Goal: Task Accomplishment & Management: Manage account settings

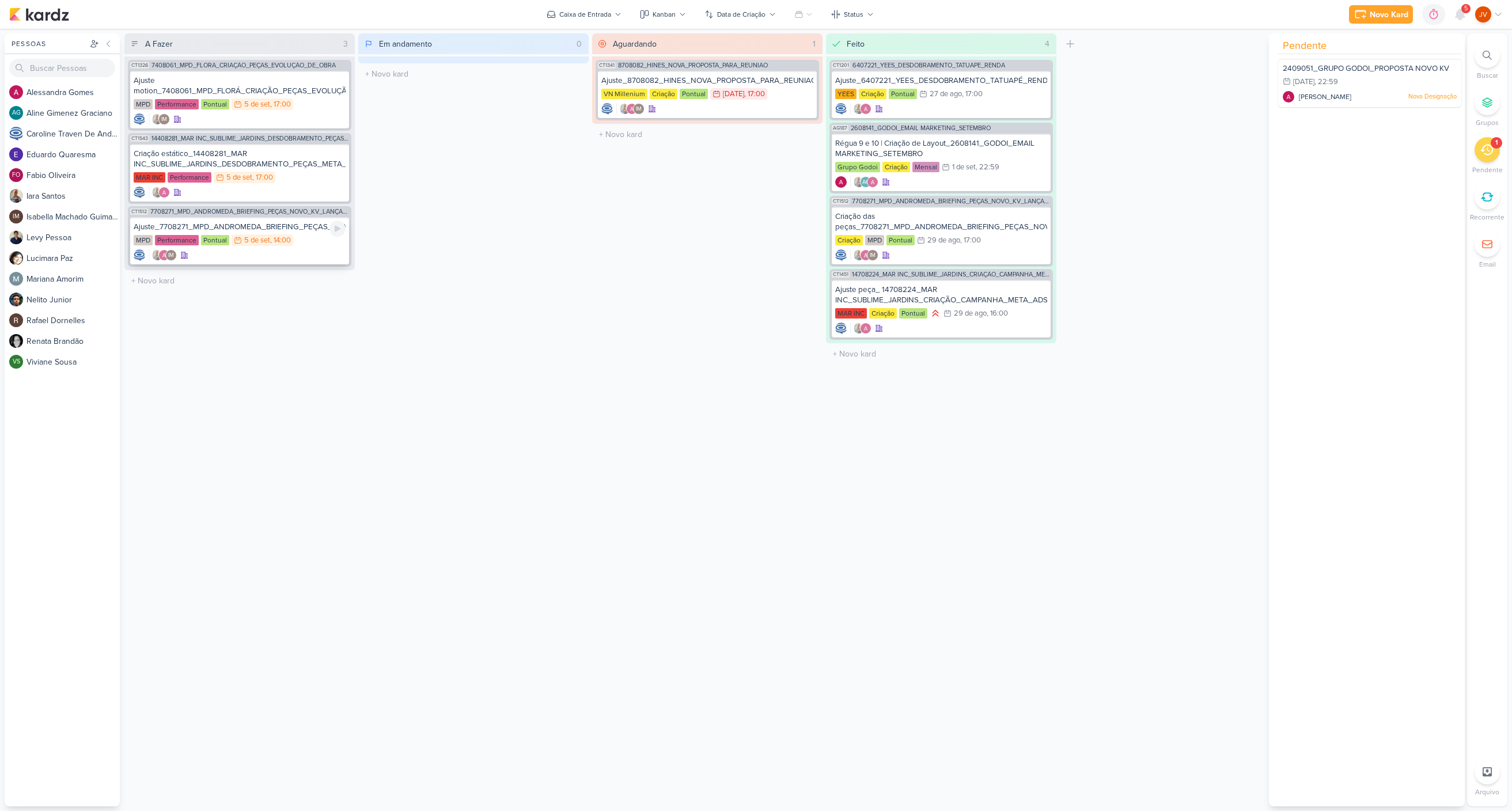
click at [271, 234] on div "Ajuste_7708271_MPD_ANDROMEDA_BRIEFING_PEÇAS_NOVO_KV_LANÇAMENTO MPD Performance …" at bounding box center [240, 241] width 219 height 47
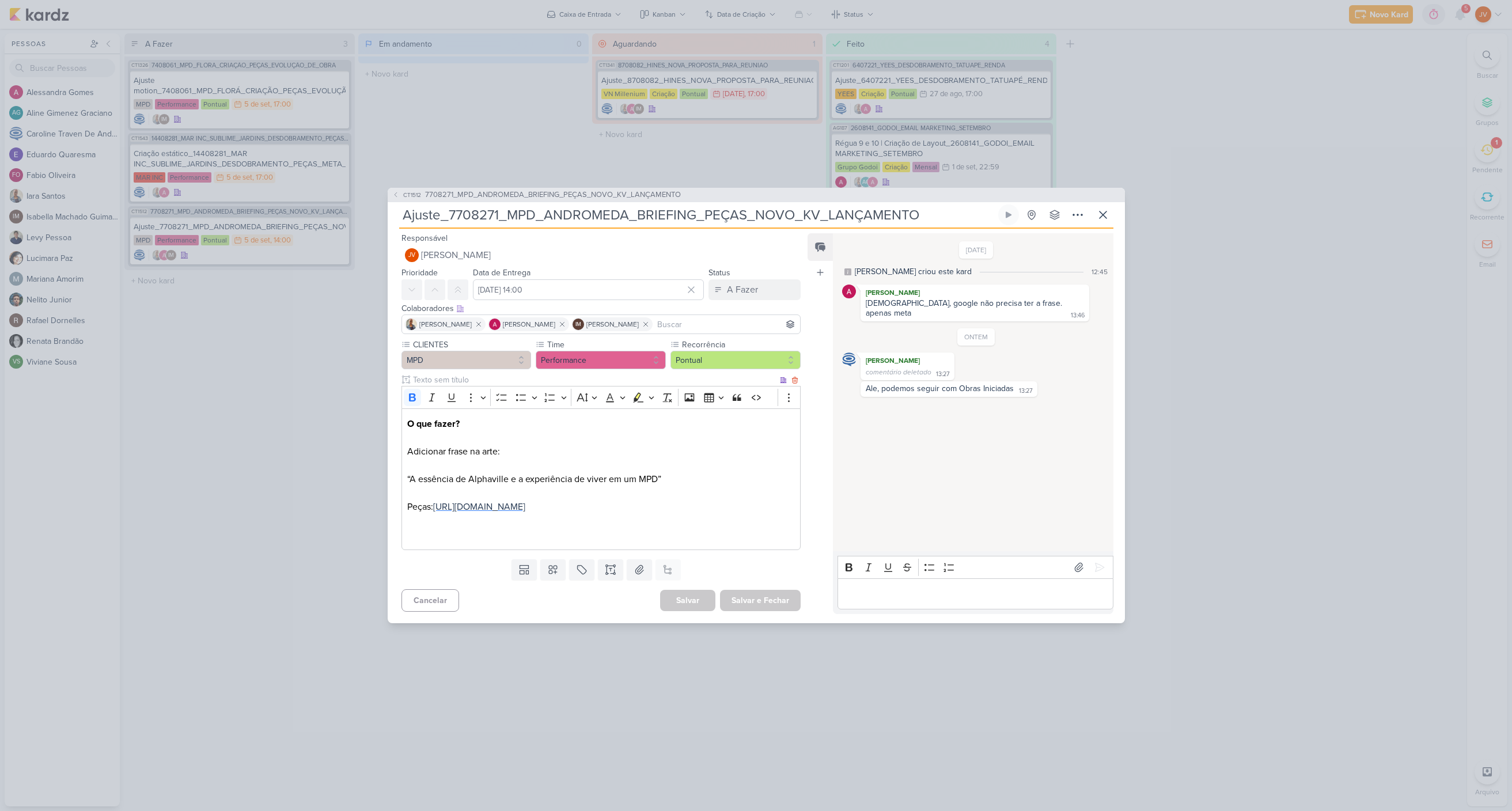
click at [526, 501] on span "[URL][DOMAIN_NAME]" at bounding box center [479, 507] width 92 height 12
click at [526, 504] on span "[URL][DOMAIN_NAME]" at bounding box center [479, 507] width 92 height 12
drag, startPoint x: 412, startPoint y: 470, endPoint x: 656, endPoint y: 466, distance: 244.0
click at [655, 466] on p "O que fazer? Adicionar frase na arte: “A essência de Alphaville e a experiência…" at bounding box center [600, 479] width 387 height 125
drag, startPoint x: 656, startPoint y: 474, endPoint x: 412, endPoint y: 477, distance: 244.0
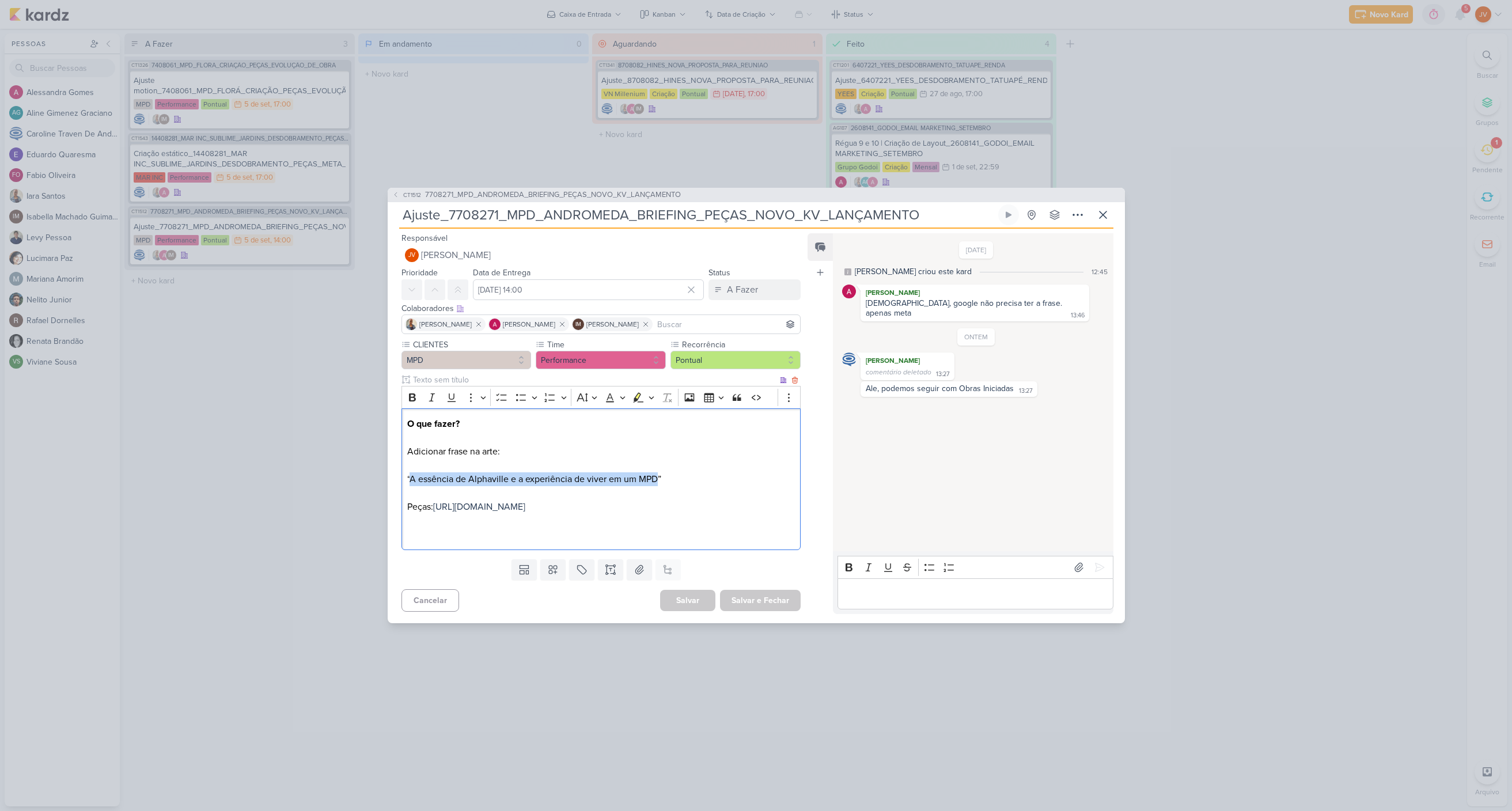
click at [412, 476] on p "O que fazer? Adicionar frase na arte: “A essência de Alphaville e a experiência…" at bounding box center [600, 479] width 387 height 125
copy p "A essência de Alphaville e a experiência de viver em um MPD"
click at [677, 472] on p "O que fazer? Adicionar frase na arte: “A essência de Alphaville e a experiência…" at bounding box center [600, 479] width 387 height 125
drag, startPoint x: 663, startPoint y: 472, endPoint x: 557, endPoint y: 459, distance: 106.8
click at [545, 460] on p "O que fazer? Adicionar frase na arte: “A essência de Alphaville e a experiência…" at bounding box center [600, 479] width 387 height 125
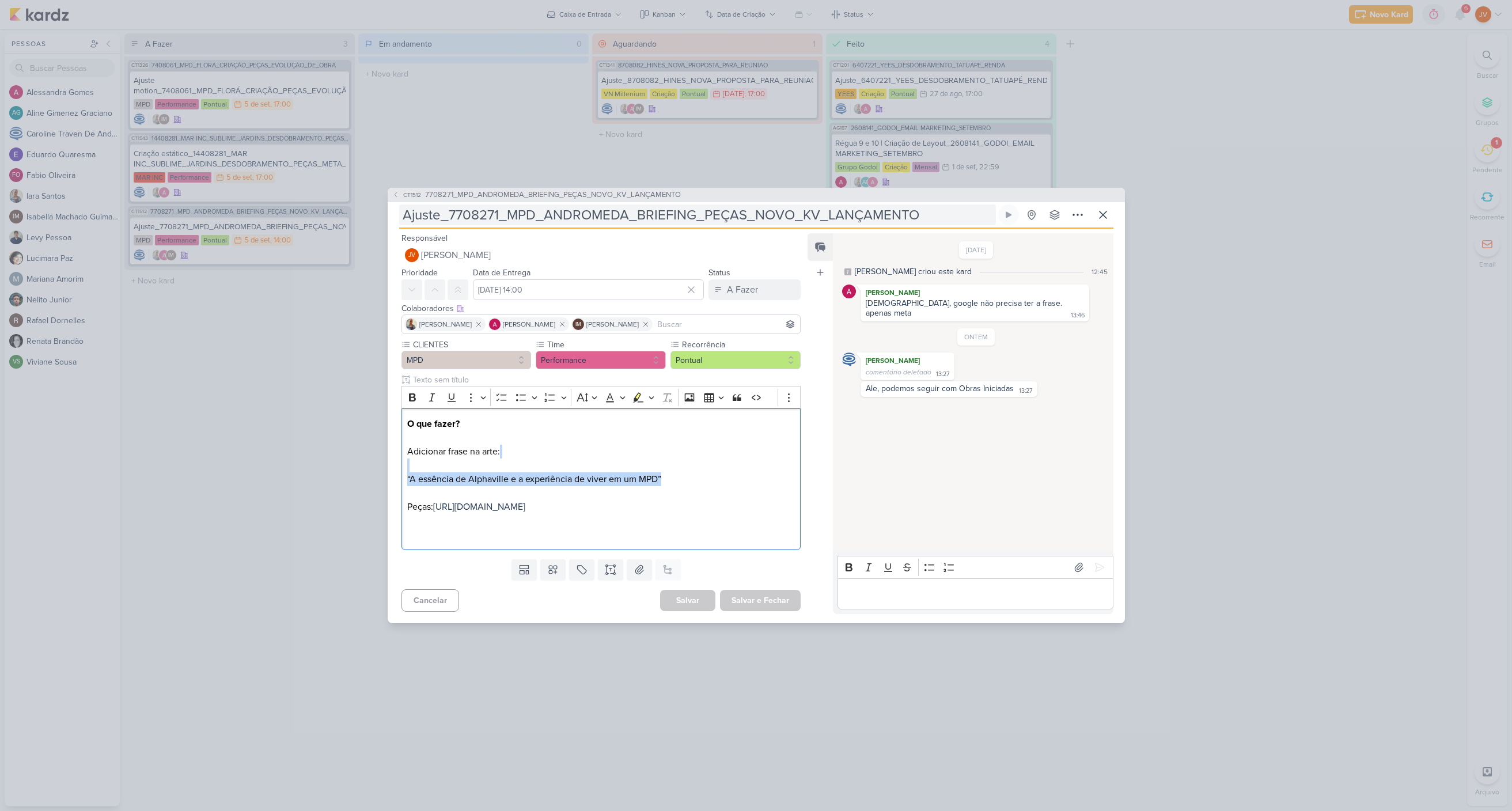
click at [685, 210] on input "Ajuste_7708271_MPD_ANDROMEDA_BRIEFING_PEÇAS_NOVO_KV_LANÇAMENTO" at bounding box center [697, 214] width 596 height 20
click at [685, 207] on input "Ajuste_7708271_MPD_ANDROMEDA_BRIEFING_PEÇAS_NOVO_KV_LANÇAMENTO" at bounding box center [697, 214] width 596 height 20
click at [846, 601] on p "Editor editing area: main" at bounding box center [975, 594] width 263 height 14
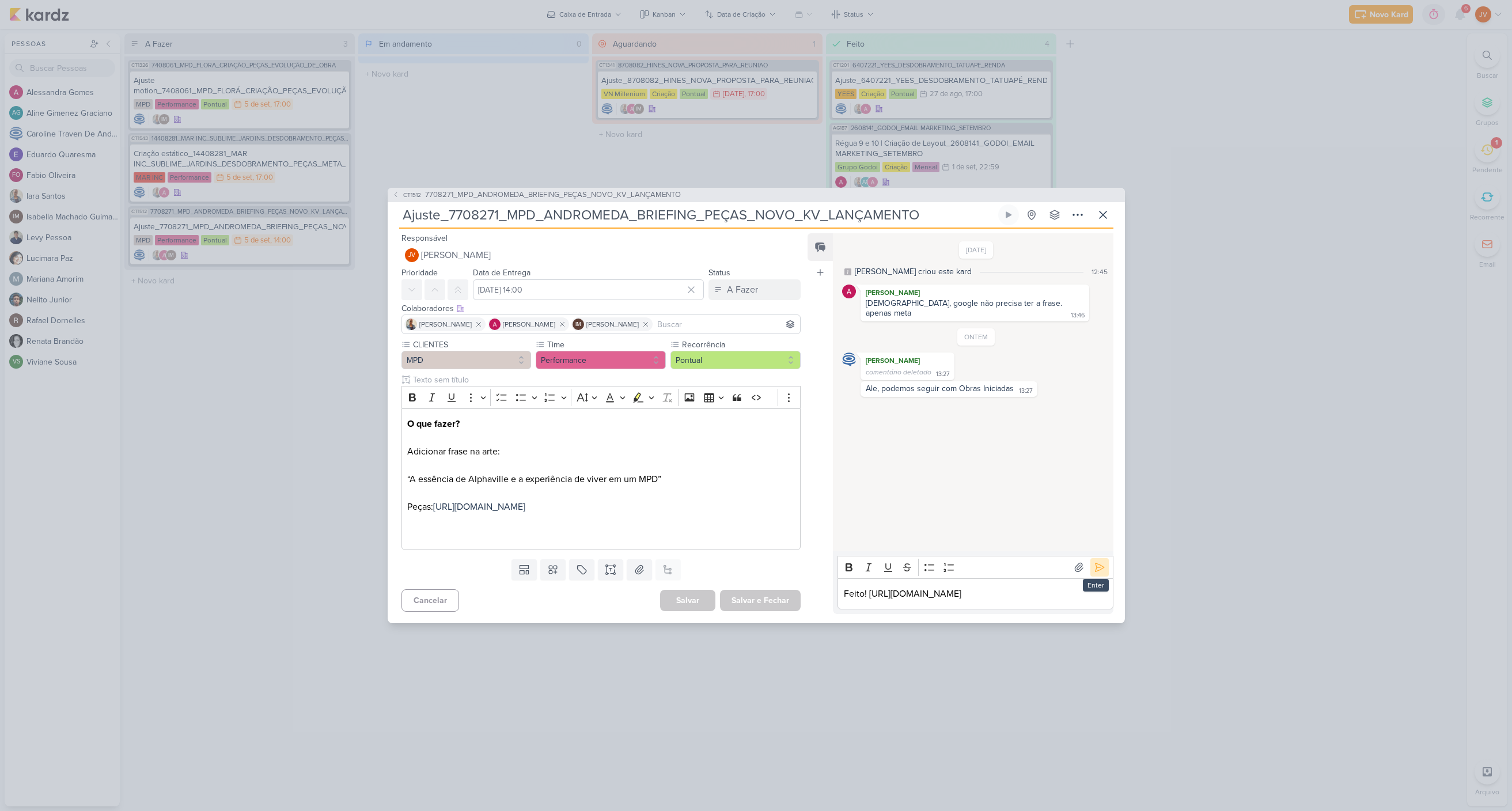
click at [1094, 562] on icon at bounding box center [1099, 567] width 12 height 12
click at [748, 283] on div "A Fazer" at bounding box center [741, 290] width 31 height 14
click at [748, 348] on div "Aguardando" at bounding box center [741, 353] width 44 height 12
click at [762, 611] on button "Salvar e Fechar" at bounding box center [760, 600] width 80 height 21
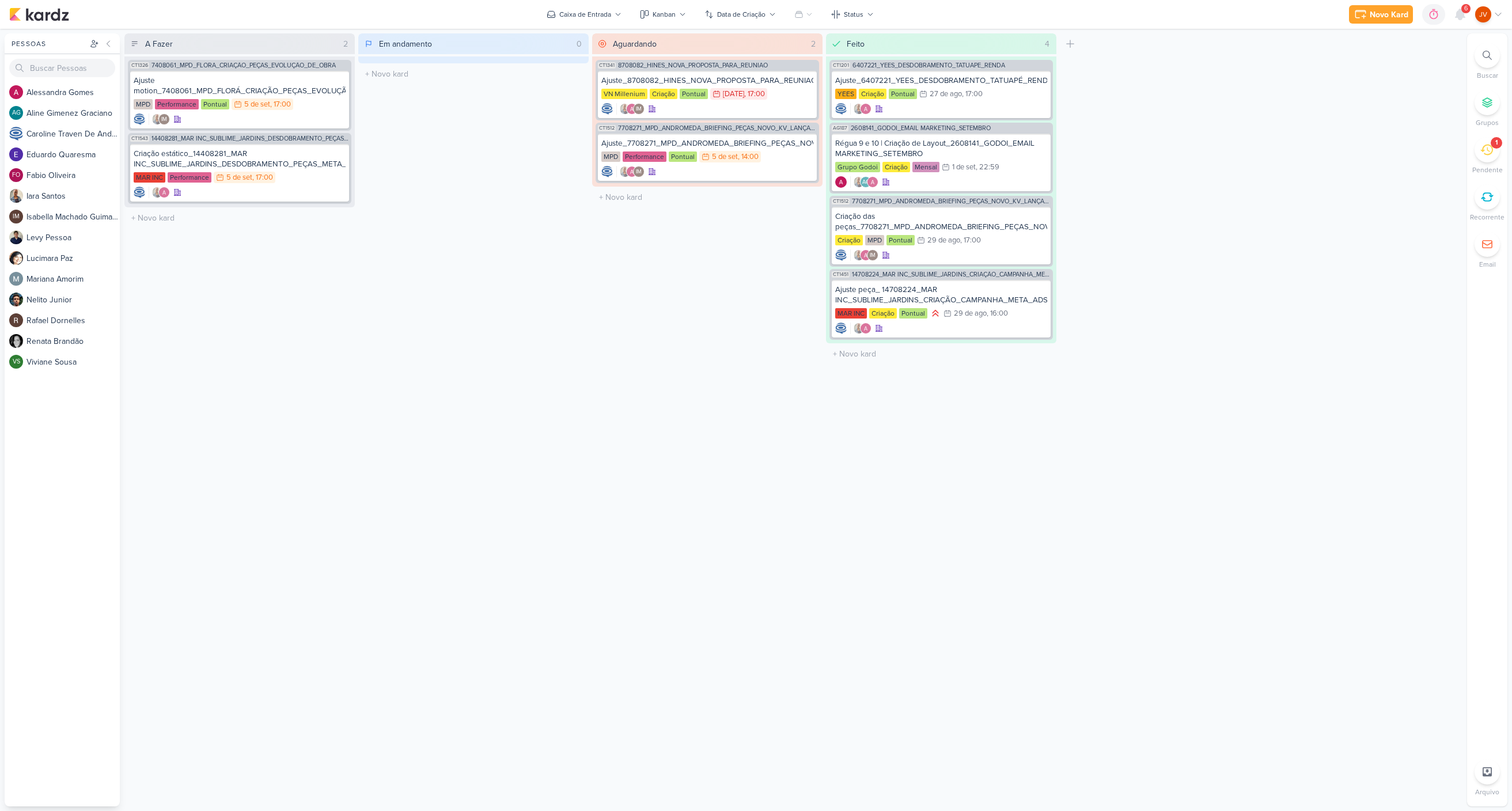
drag, startPoint x: 446, startPoint y: 290, endPoint x: 386, endPoint y: 264, distance: 65.4
click at [440, 288] on div "Em andamento 0 Mover Para Esquerda Mover Para Direita [GEOGRAPHIC_DATA] O títul…" at bounding box center [474, 419] width 230 height 773
click at [269, 87] on div "Ajuste motion_7408061_MPD_FLORÁ_CRIAÇÃO_PEÇAS_EVOLUÇÃO_DE_OBRA_V2" at bounding box center [240, 86] width 212 height 20
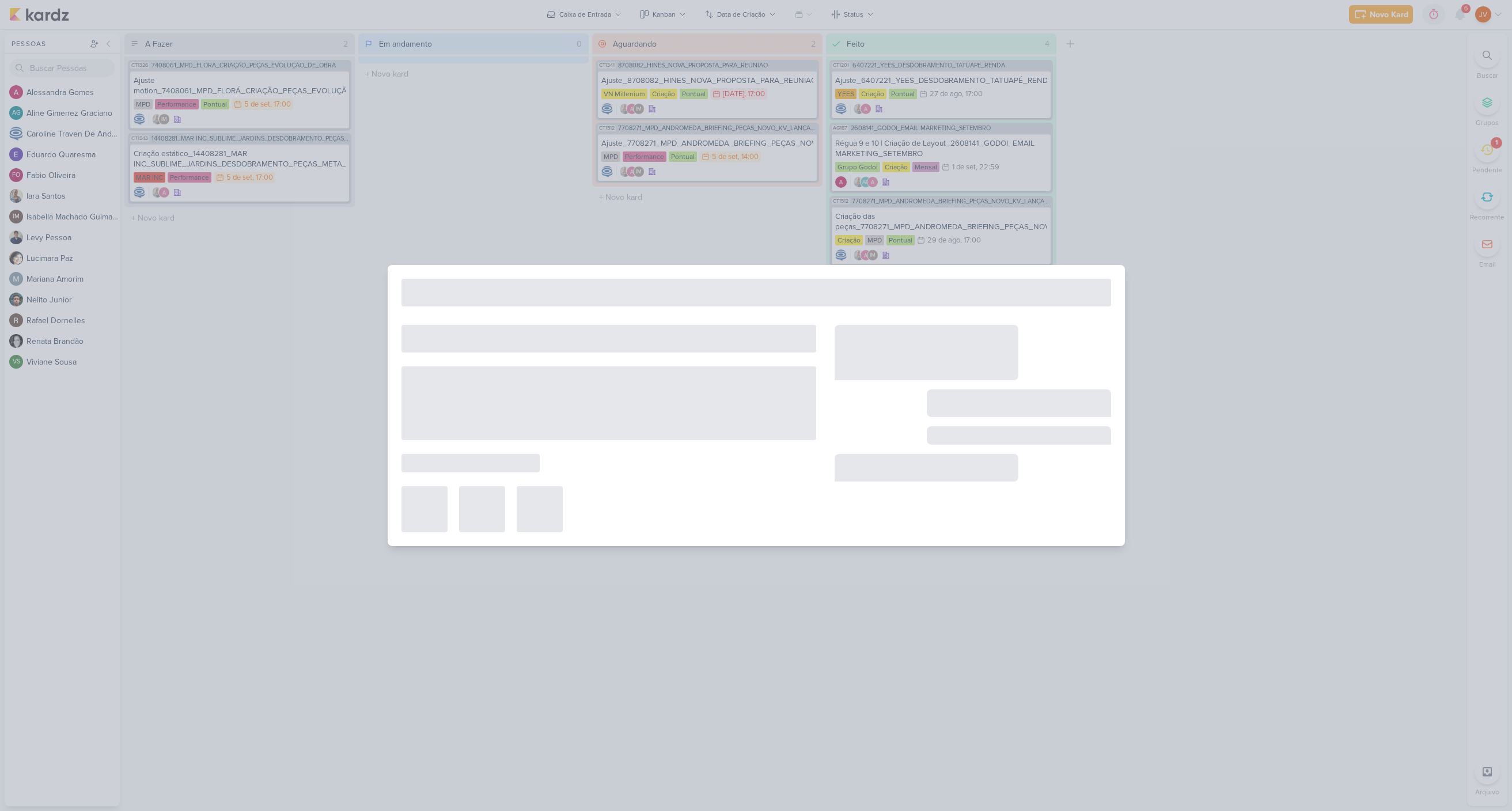
type input "Ajuste motion_7408061_MPD_FLORÁ_CRIAÇÃO_PEÇAS_EVOLUÇÃO_DE_OBRA_V2"
type input "[DATE] 17:00"
